Goal: Navigation & Orientation: Find specific page/section

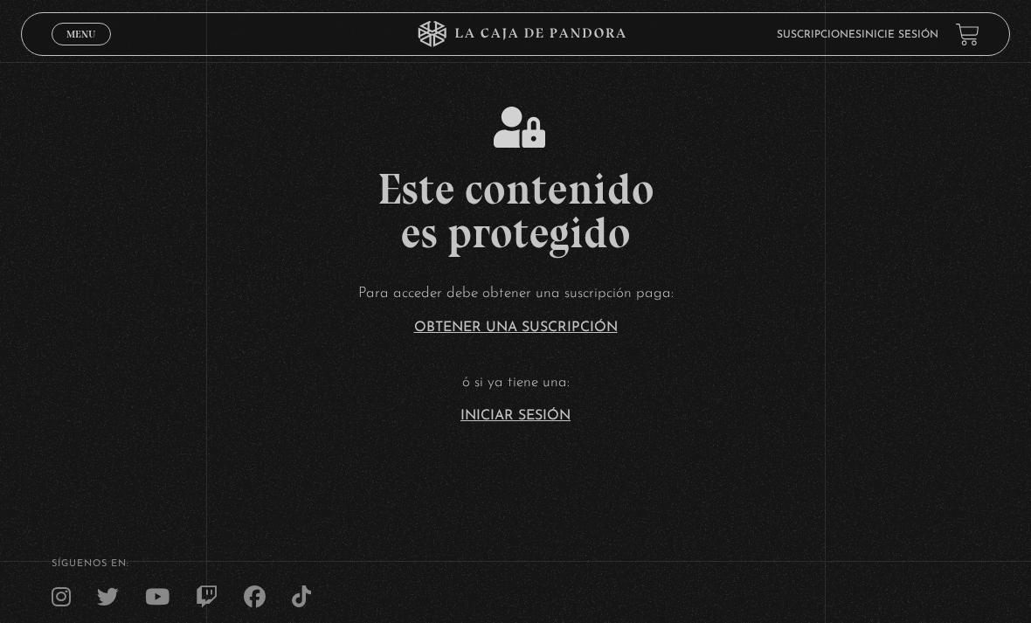
scroll to position [189, 0]
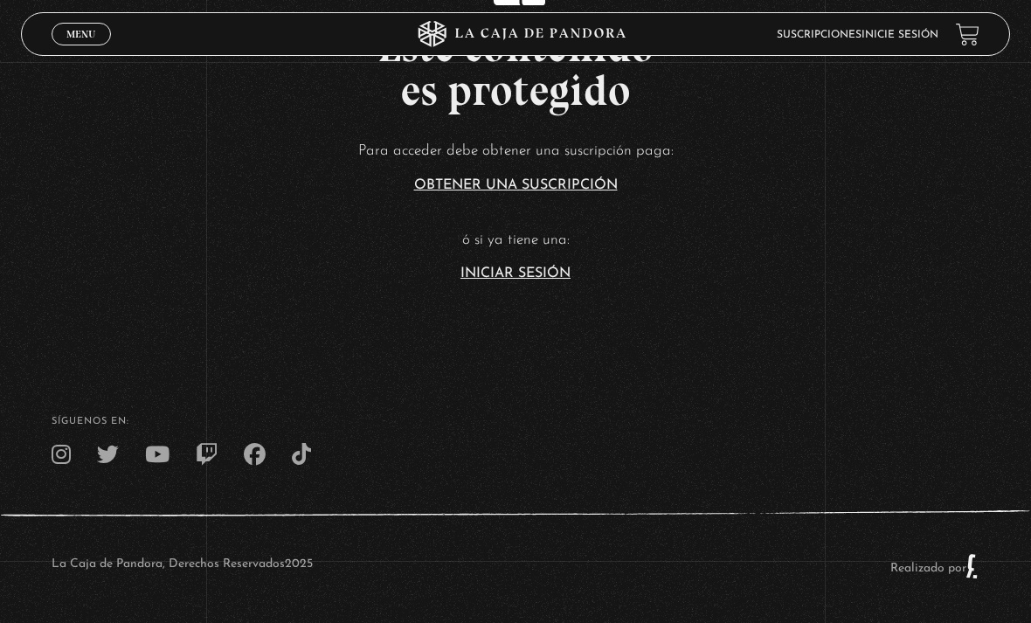
click at [527, 267] on link "Iniciar Sesión" at bounding box center [515, 274] width 110 height 14
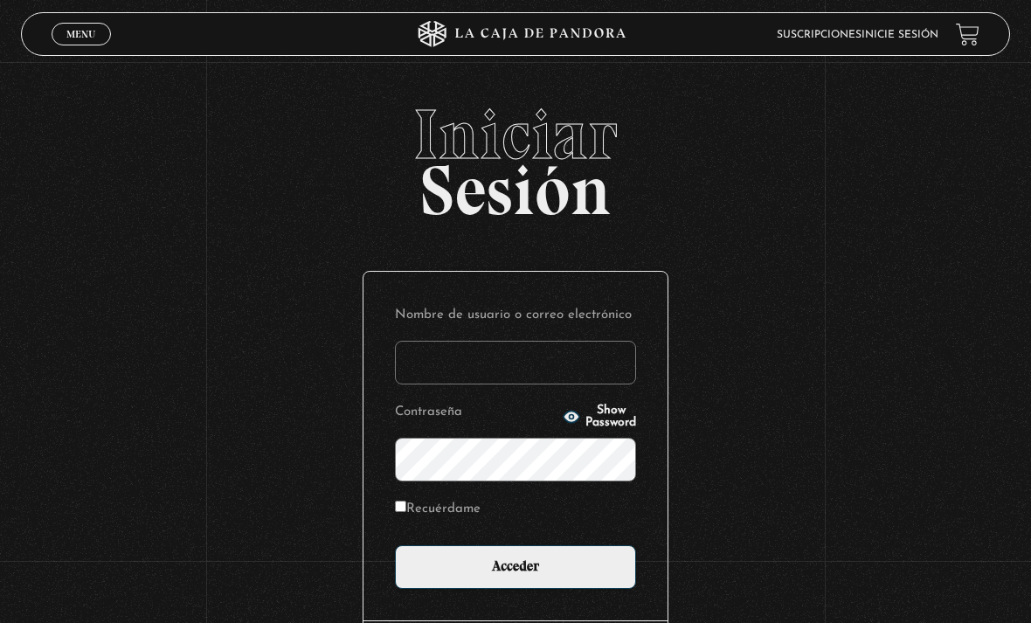
type input "MariamFHC"
click at [516, 576] on input "Acceder" at bounding box center [515, 567] width 241 height 44
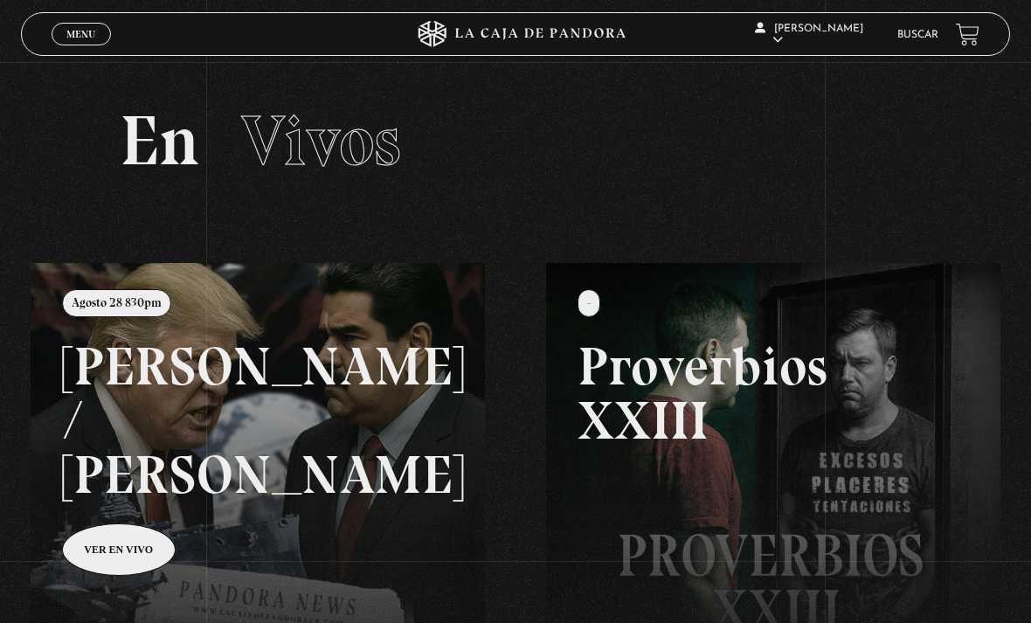
click at [141, 493] on link at bounding box center [546, 574] width 1031 height 623
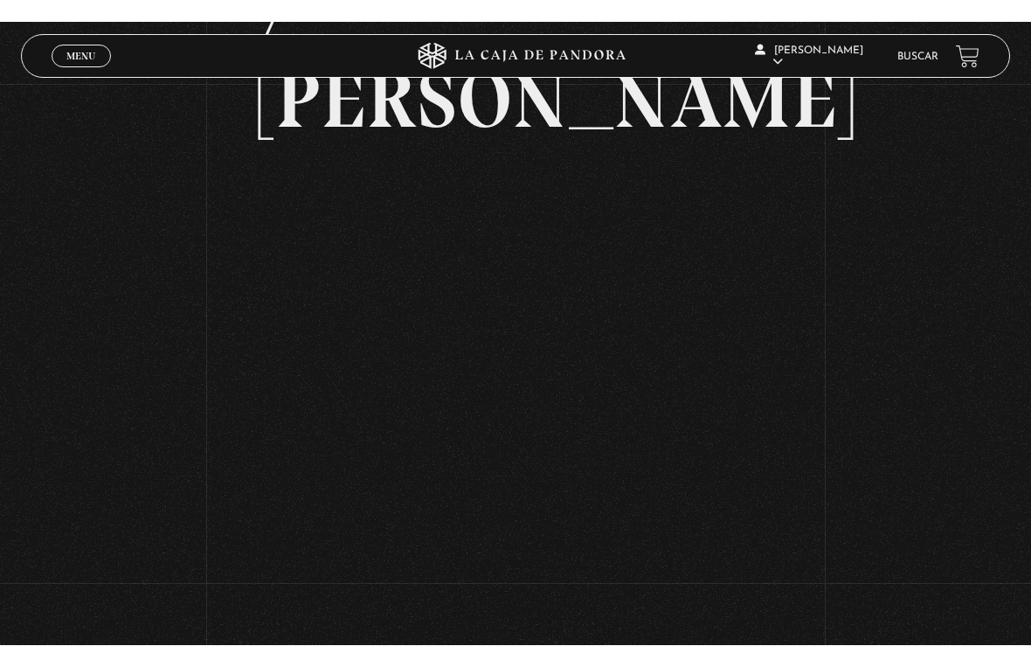
scroll to position [21, 0]
